Goal: Navigation & Orientation: Find specific page/section

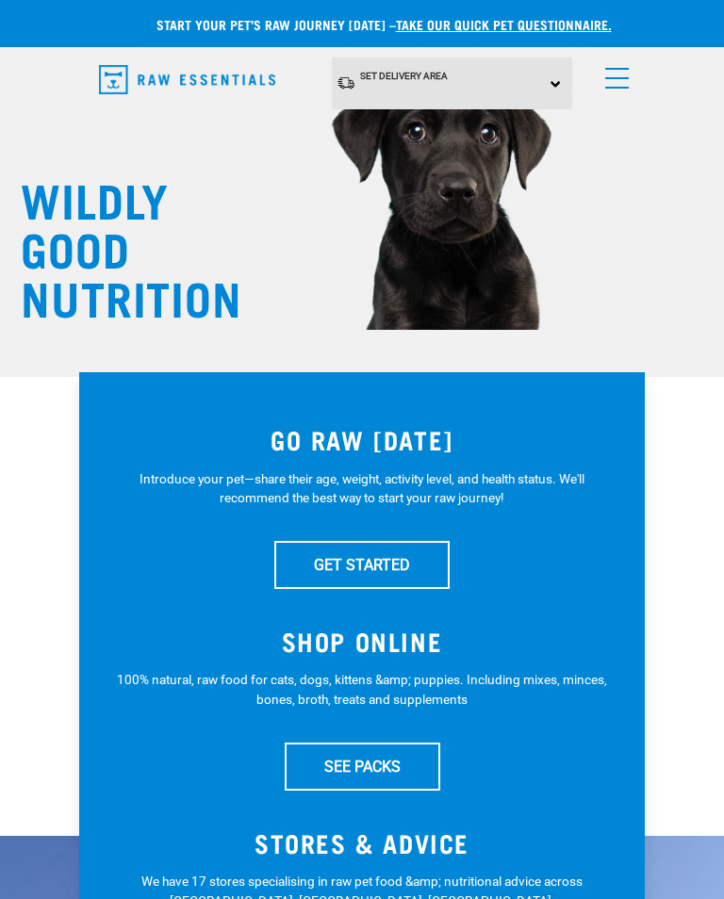
click at [619, 74] on link "menu" at bounding box center [613, 74] width 34 height 34
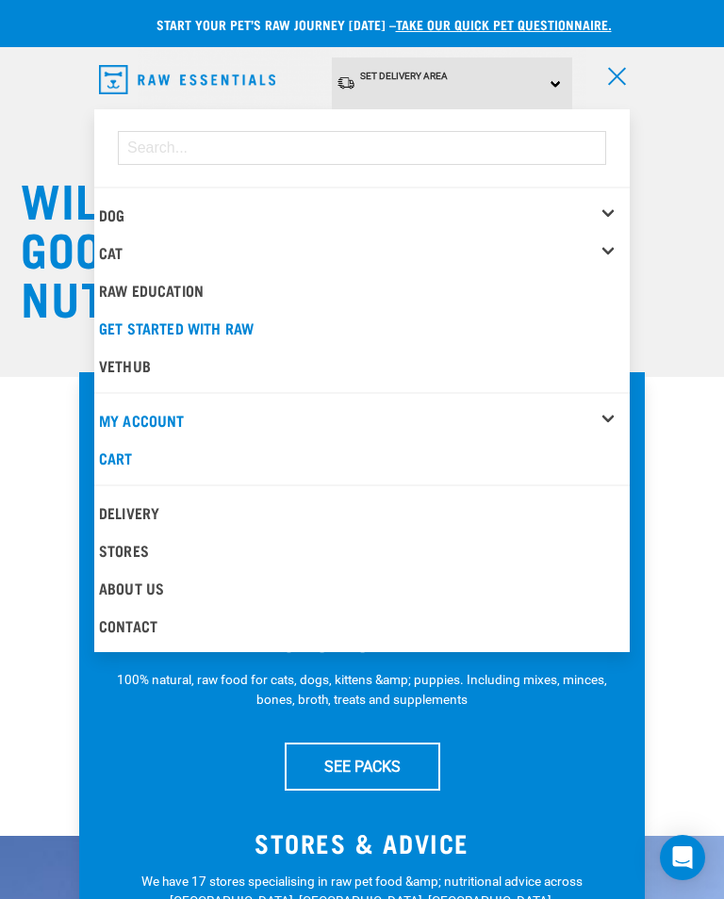
click at [173, 507] on link "Delivery" at bounding box center [361, 513] width 535 height 38
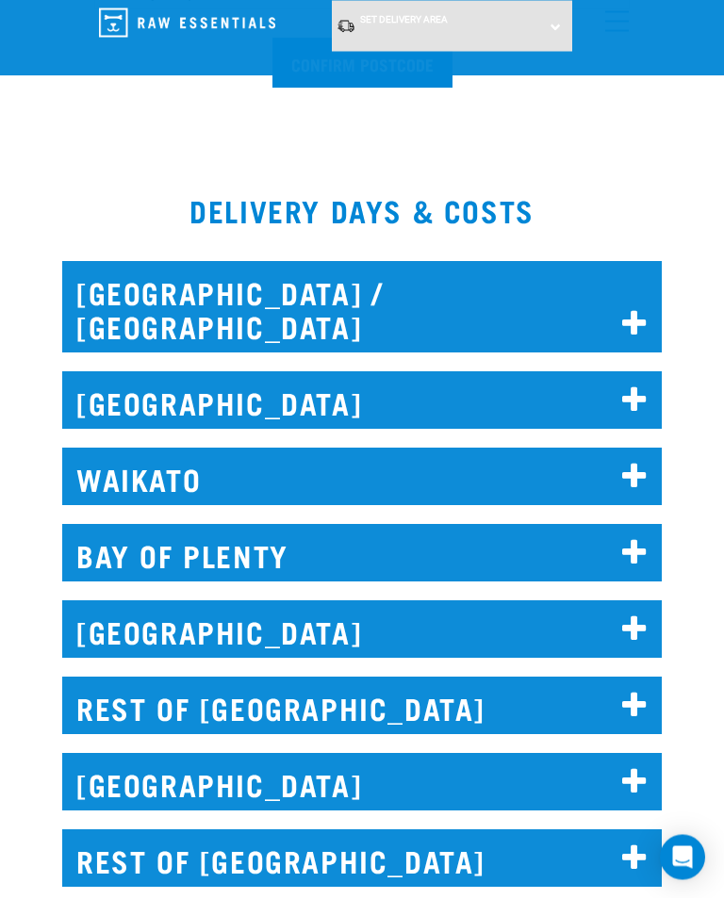
scroll to position [1071, 0]
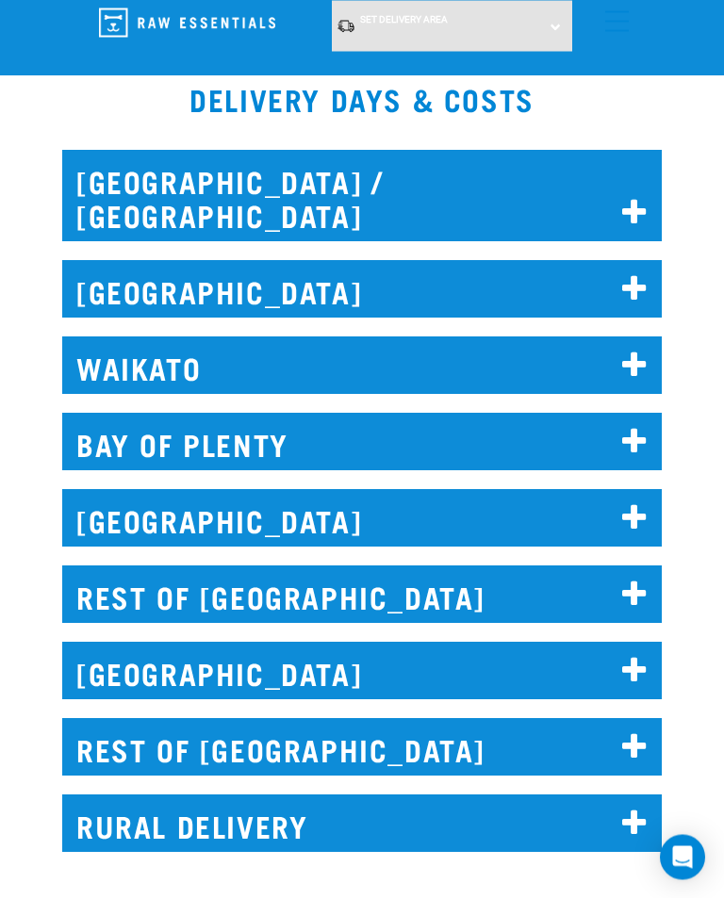
click at [643, 657] on icon at bounding box center [634, 672] width 25 height 30
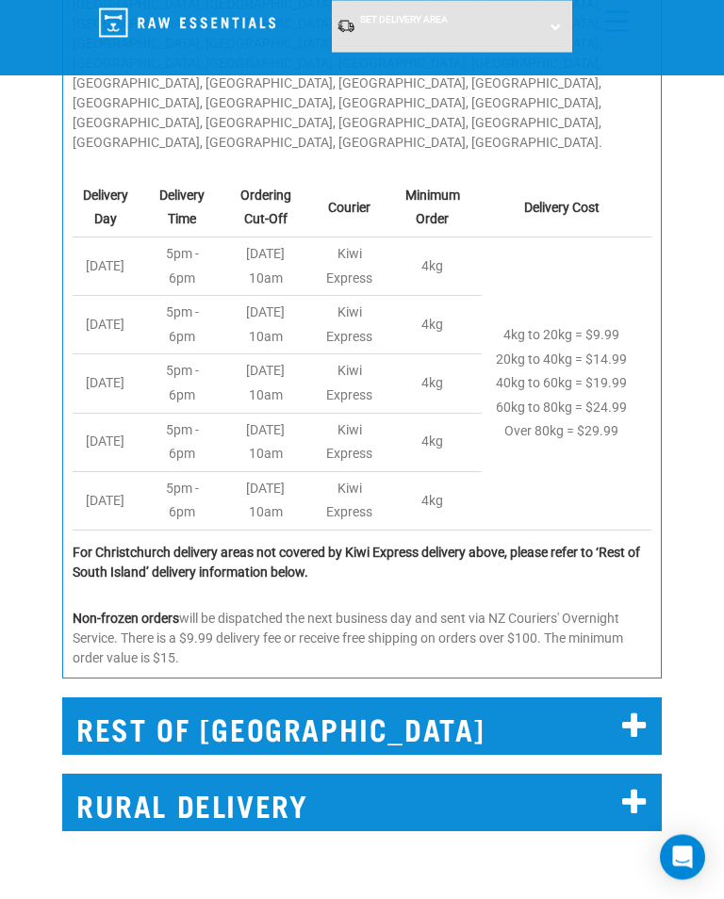
scroll to position [1967, 0]
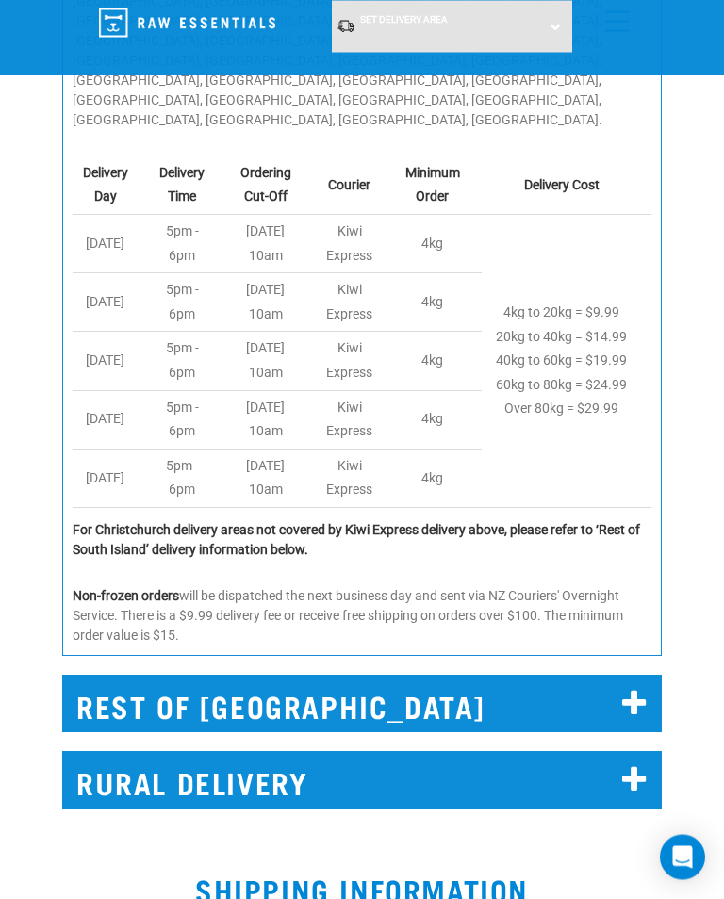
click at [643, 690] on icon at bounding box center [634, 705] width 25 height 30
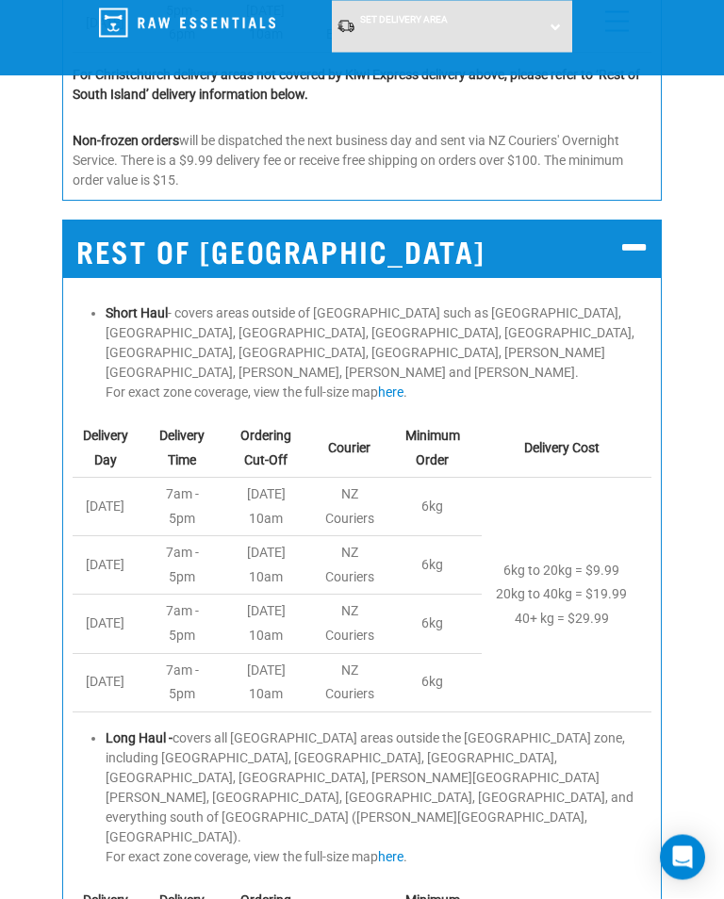
scroll to position [2424, 0]
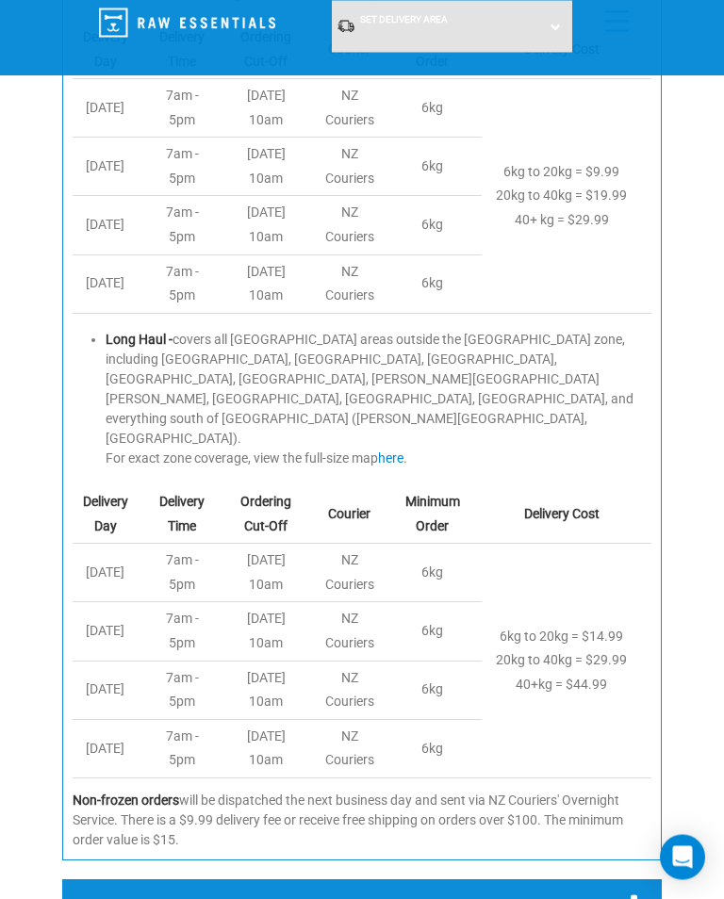
click at [642, 895] on icon at bounding box center [634, 910] width 25 height 30
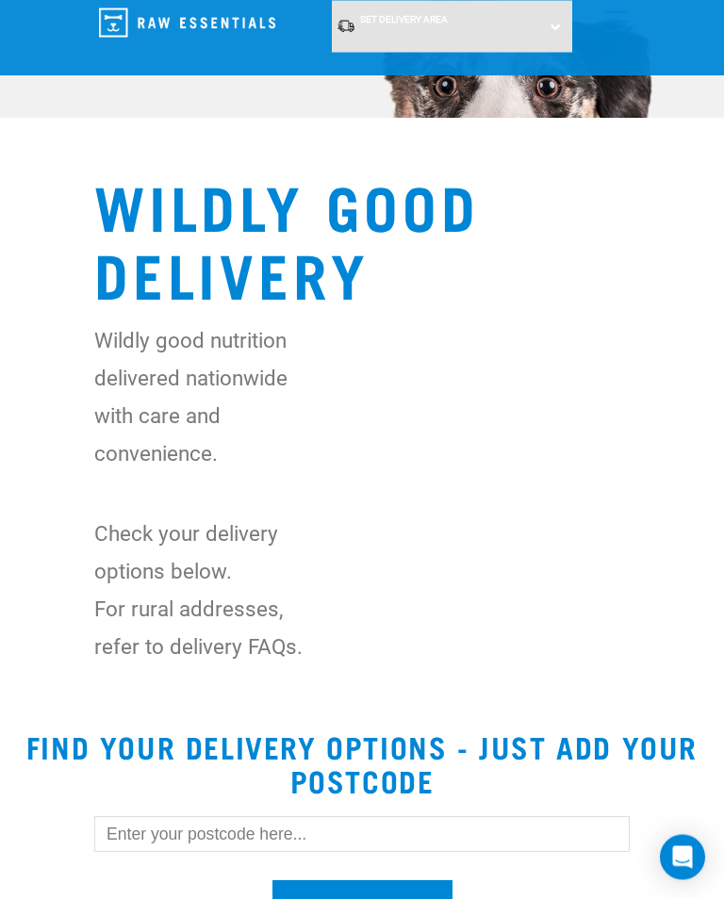
scroll to position [0, 0]
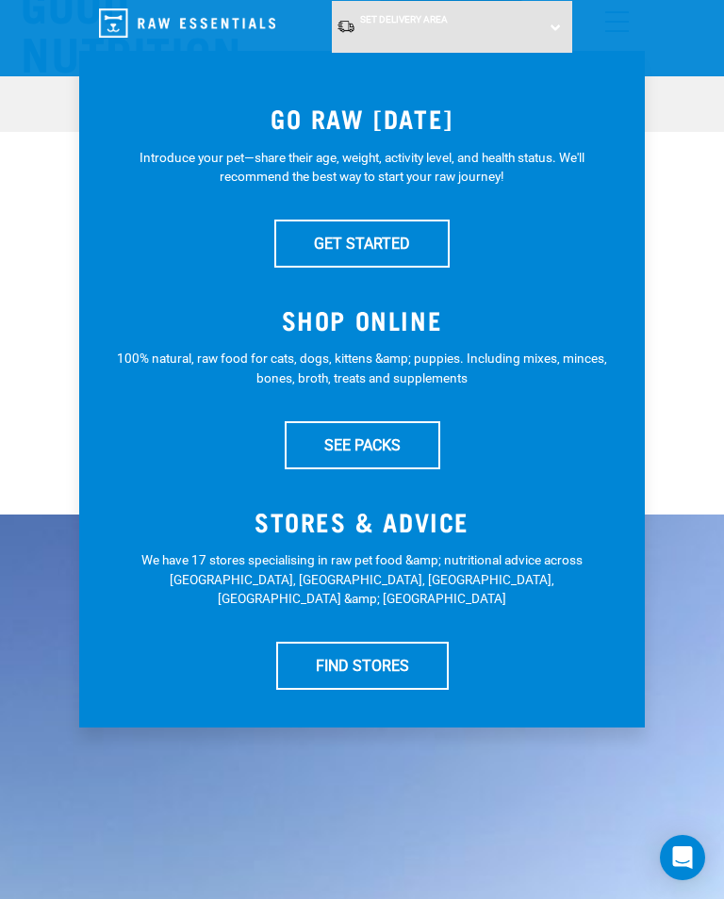
scroll to position [244, 0]
click at [406, 444] on link "SEE PACKS" at bounding box center [363, 445] width 156 height 47
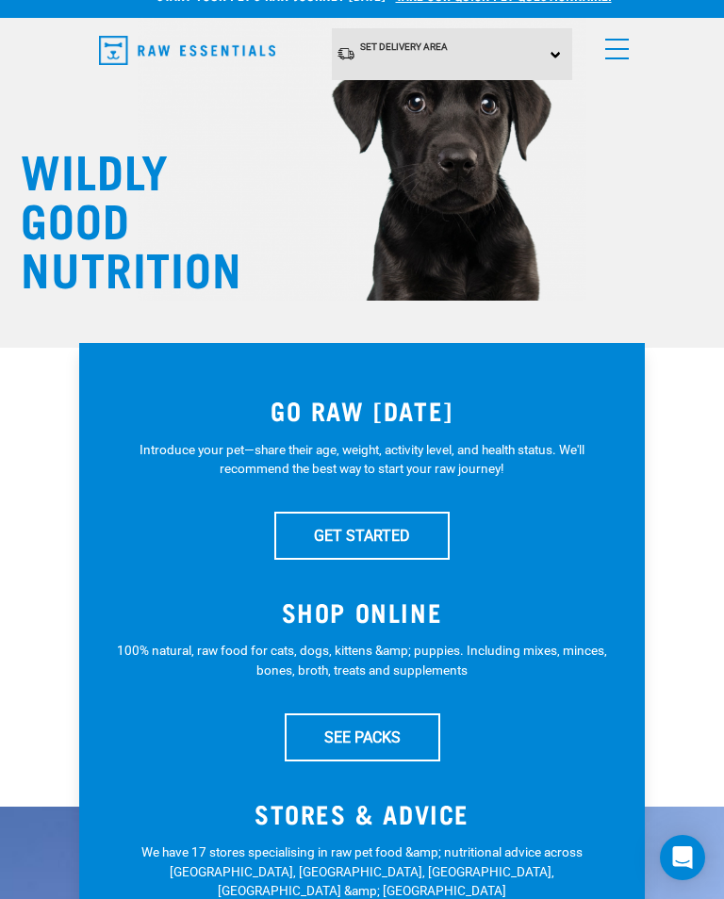
click at [412, 609] on h3 "SHOP ONLINE" at bounding box center [362, 612] width 490 height 29
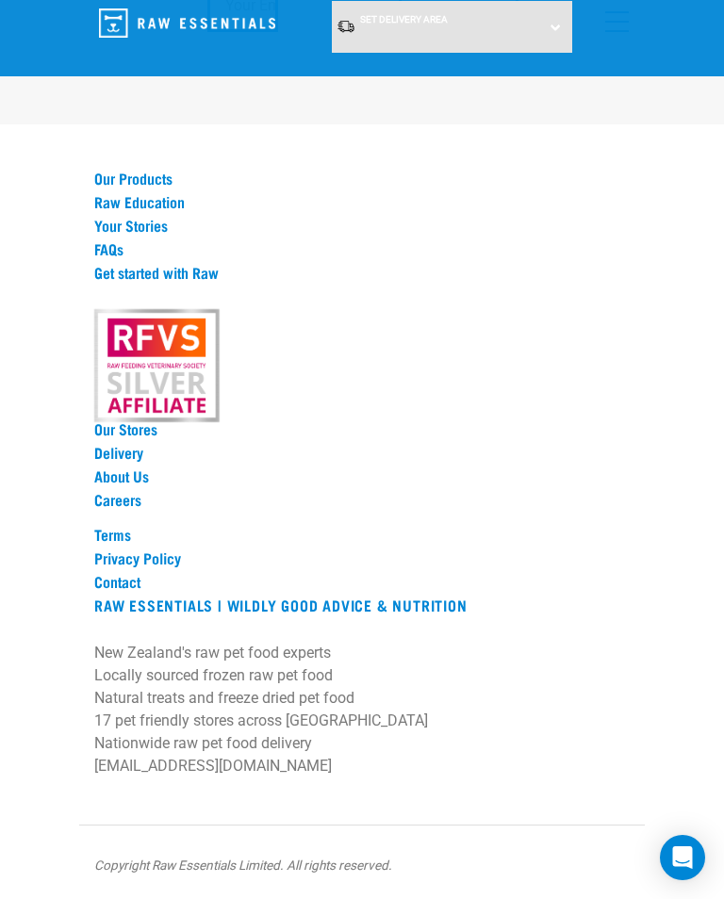
scroll to position [5876, 0]
